Goal: Task Accomplishment & Management: Manage account settings

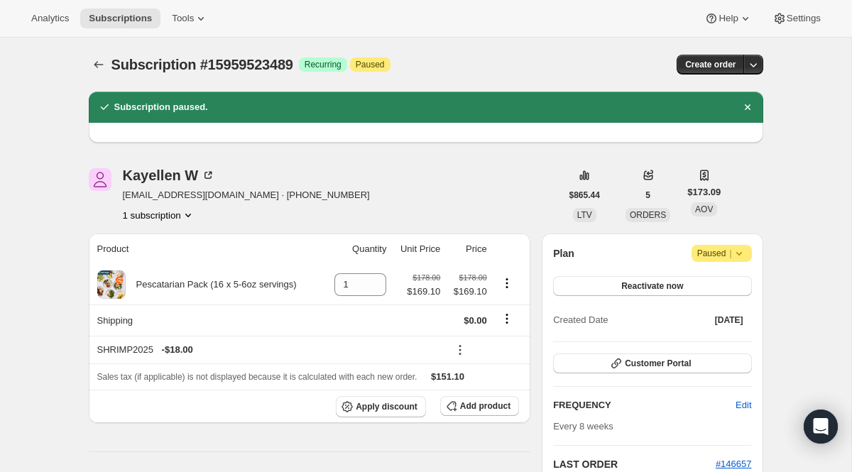
click at [103, 72] on button "Subscriptions" at bounding box center [99, 65] width 20 height 20
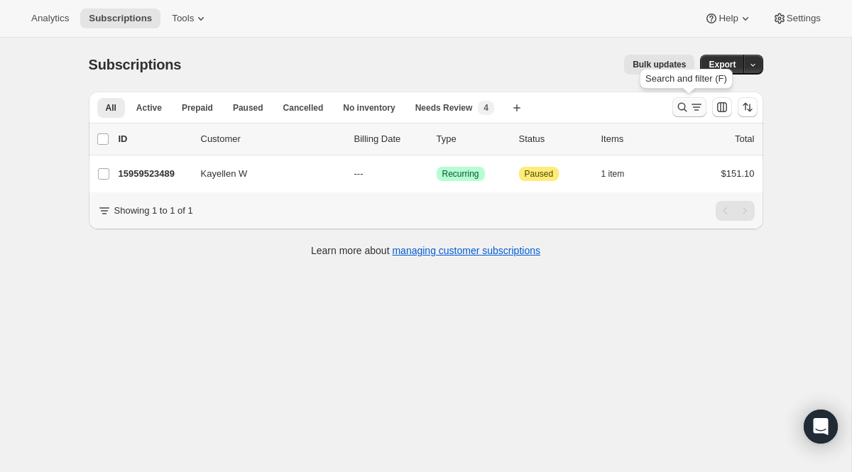
click at [694, 107] on icon "Search and filter results" at bounding box center [696, 107] width 14 height 14
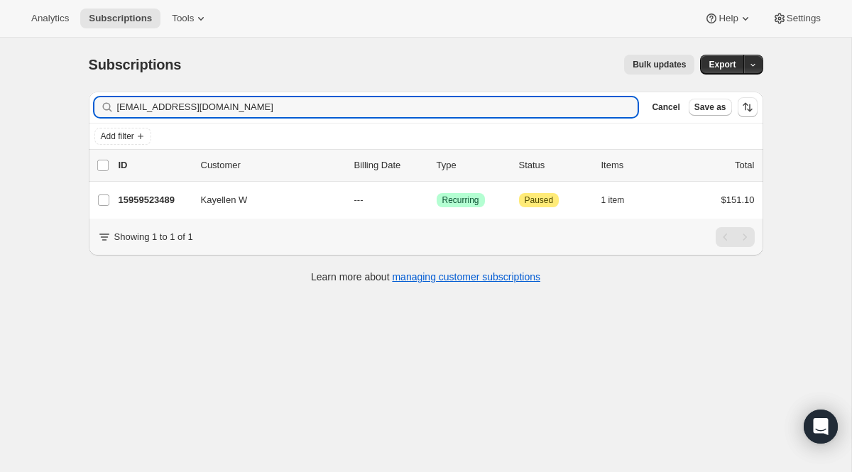
drag, startPoint x: 334, startPoint y: 105, endPoint x: 65, endPoint y: 90, distance: 270.2
click at [69, 90] on div "Subscriptions. This page is ready Subscriptions Bulk updates More actions Bulk …" at bounding box center [425, 274] width 851 height 472
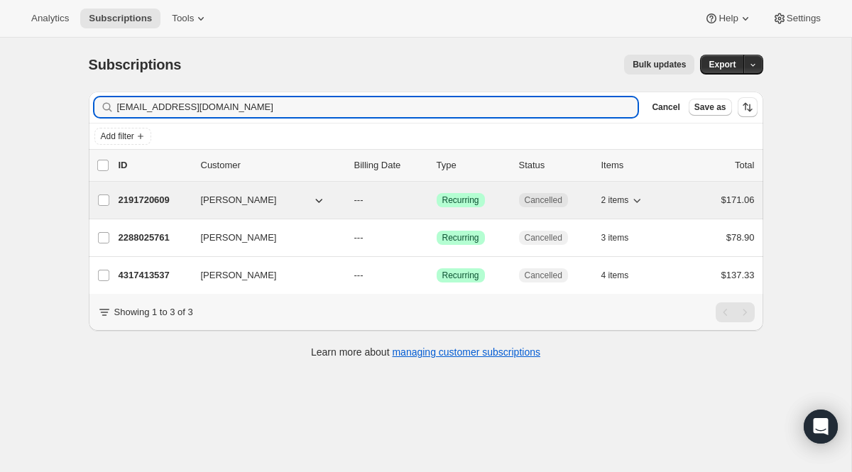
type input "[EMAIL_ADDRESS][DOMAIN_NAME]"
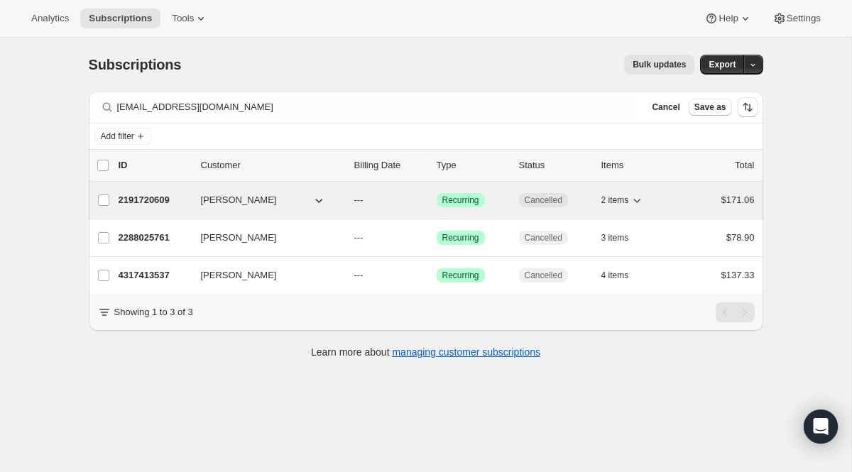
click at [459, 201] on span "Recurring" at bounding box center [460, 200] width 37 height 11
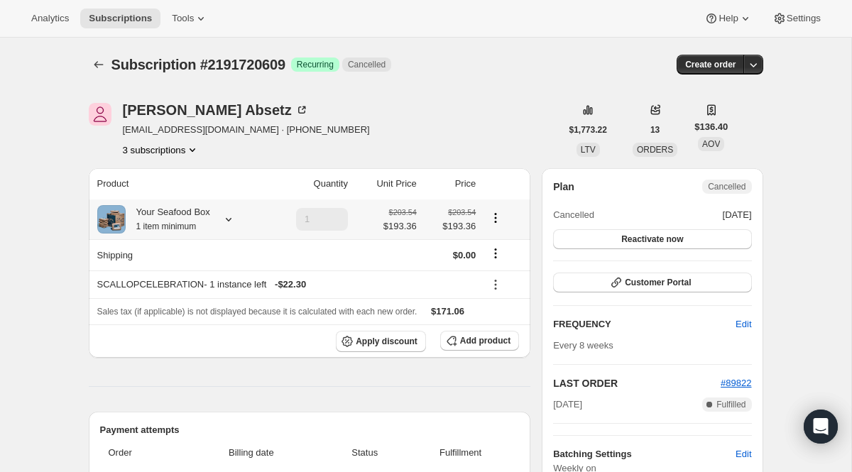
click at [227, 223] on icon at bounding box center [229, 219] width 14 height 14
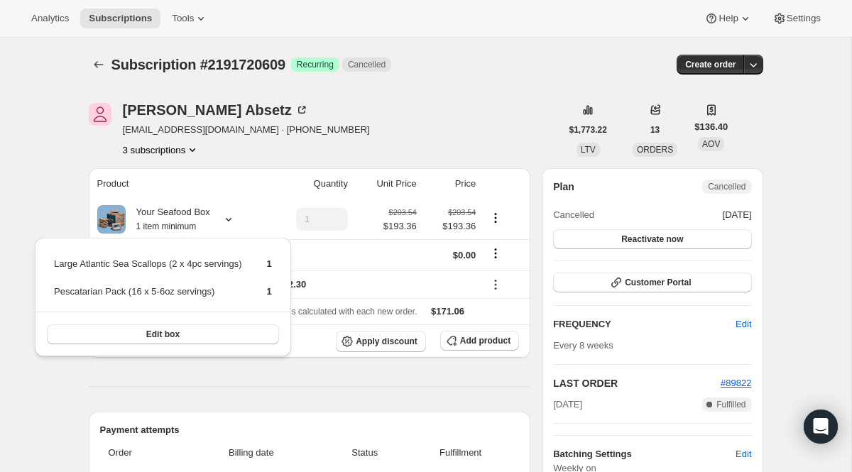
click at [190, 156] on icon "Product actions" at bounding box center [192, 150] width 14 height 14
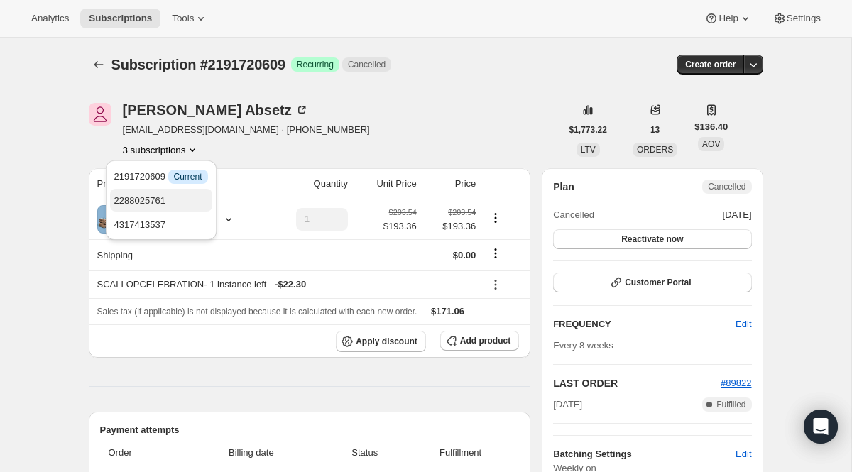
click at [186, 206] on span "2288025761" at bounding box center [161, 201] width 94 height 14
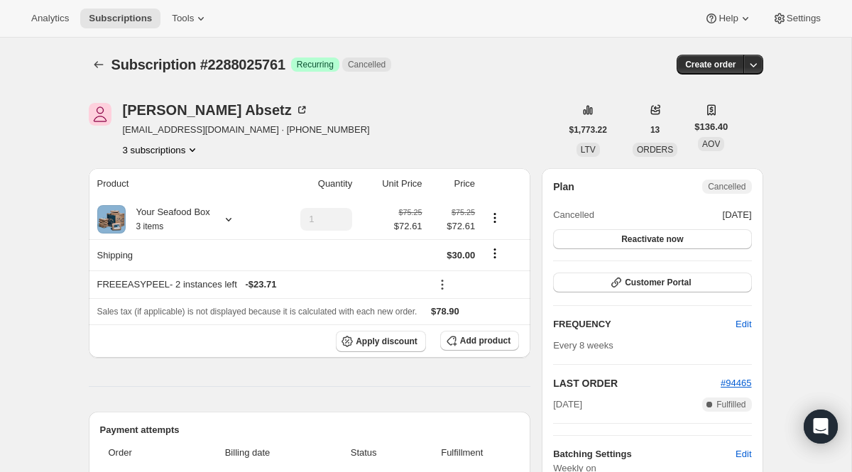
click at [195, 146] on icon "Product actions" at bounding box center [192, 150] width 14 height 14
click at [182, 232] on button "4317413537" at bounding box center [160, 224] width 102 height 23
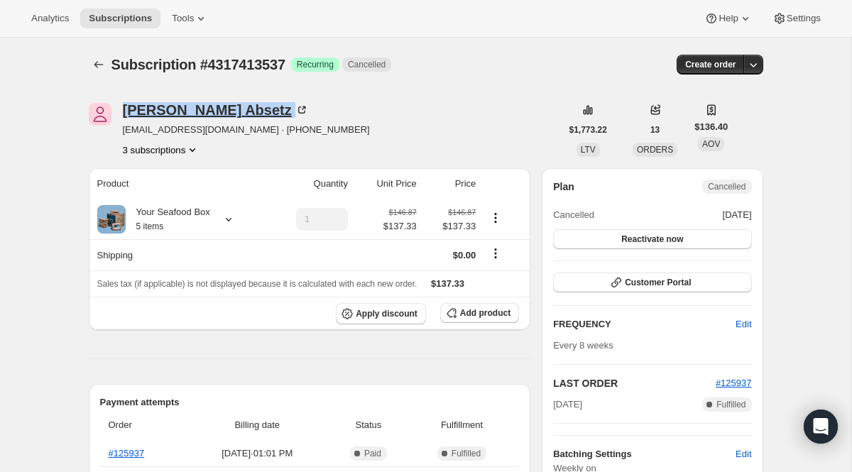
drag, startPoint x: 114, startPoint y: 109, endPoint x: 213, endPoint y: 114, distance: 98.8
click at [213, 114] on div "[PERSON_NAME] [EMAIL_ADDRESS][DOMAIN_NAME] · [PHONE_NUMBER] 3 subscriptions" at bounding box center [325, 130] width 472 height 54
copy div "[PERSON_NAME]"
